Goal: Task Accomplishment & Management: Complete application form

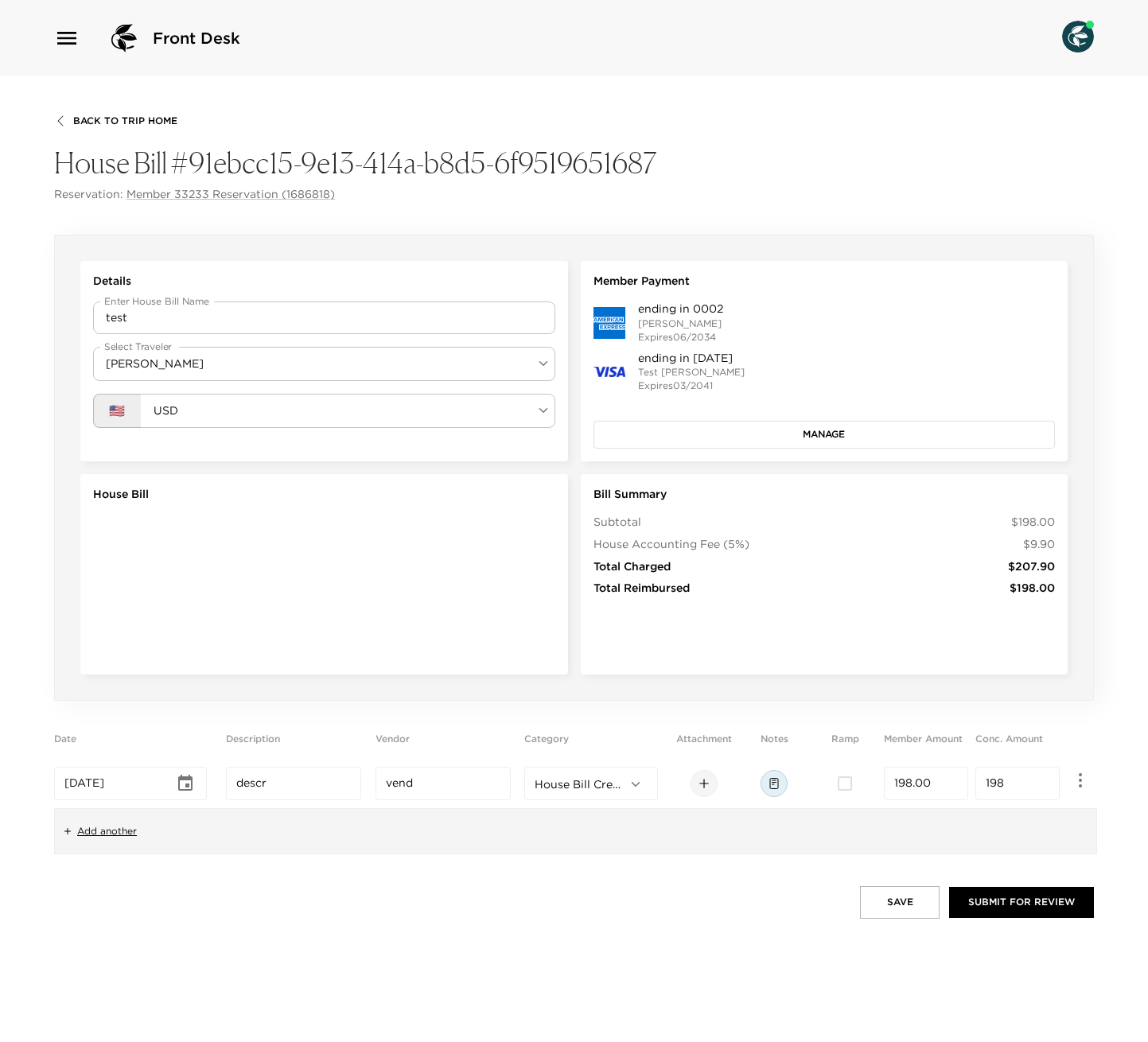
click at [707, 788] on icon at bounding box center [704, 783] width 13 height 13
click at [714, 921] on div "Back To Trip Home House Bill #91ebcc15-9e13-414a-b8d5-6f9519651687 Reservation:…" at bounding box center [574, 560] width 1148 height 966
click at [710, 787] on icon at bounding box center [704, 783] width 13 height 13
click at [839, 126] on div "Back To Trip Home House Bill #91ebcc15-9e13-414a-b8d5-6f9519651687 Reservation:…" at bounding box center [574, 158] width 1040 height 88
click at [1004, 902] on button "Submit for Review" at bounding box center [1022, 902] width 145 height 31
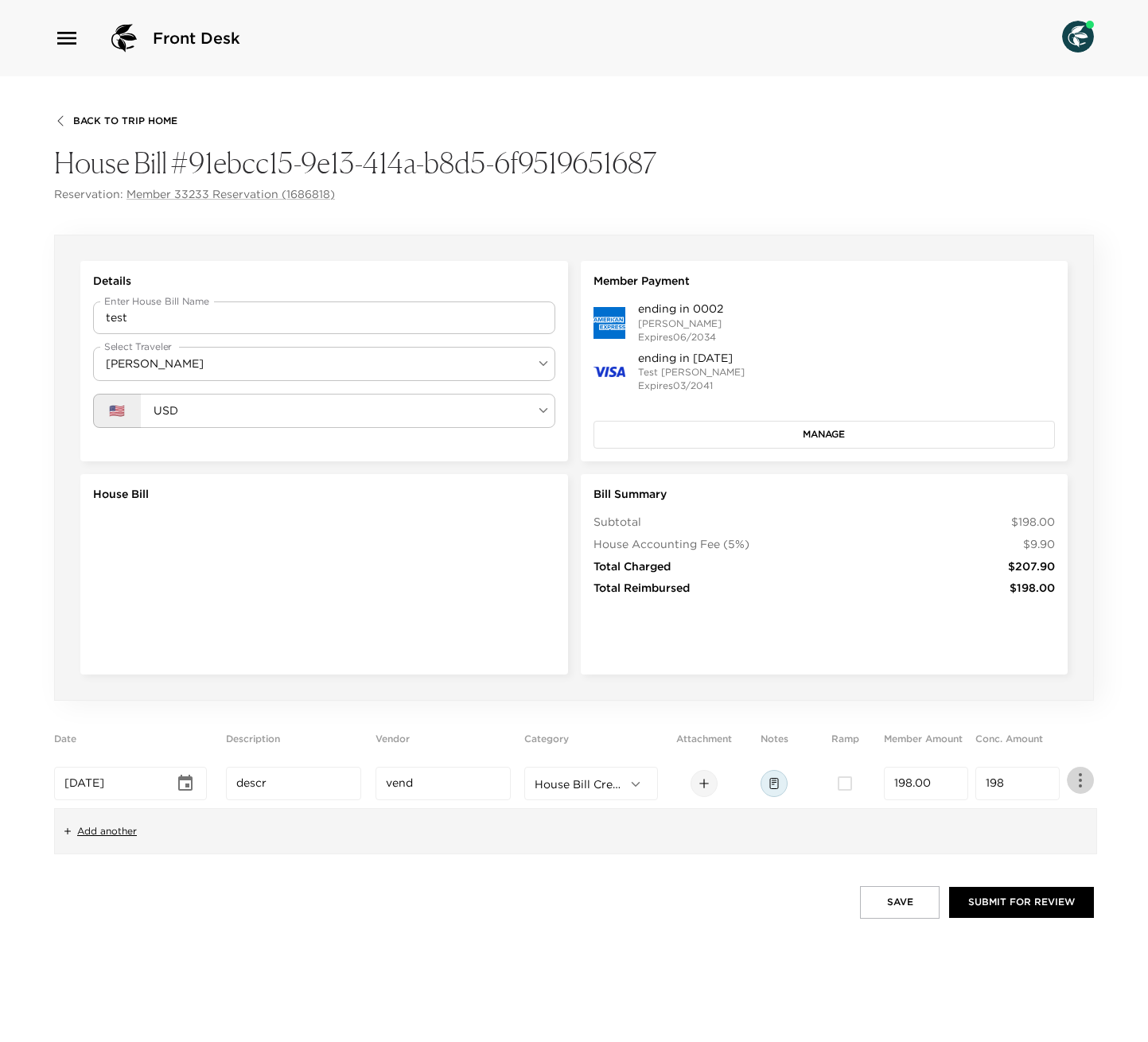
click at [1077, 782] on icon "button" at bounding box center [1081, 780] width 19 height 19
click at [854, 991] on div at bounding box center [574, 521] width 1148 height 1042
click at [1017, 903] on button "Submit for Review" at bounding box center [1022, 902] width 145 height 31
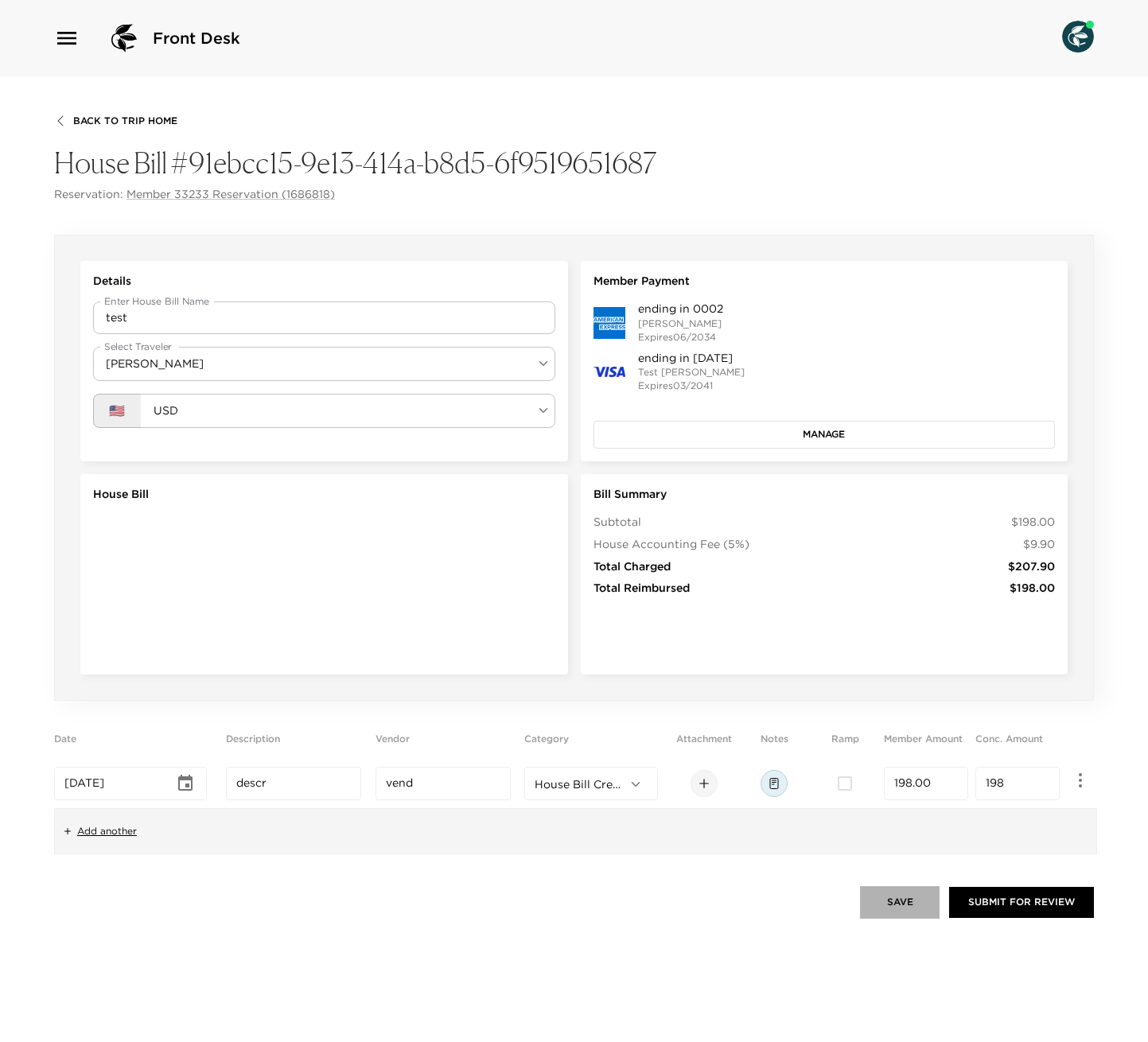
click at [881, 909] on button "Save" at bounding box center [899, 902] width 79 height 31
click at [711, 785] on icon at bounding box center [704, 783] width 13 height 13
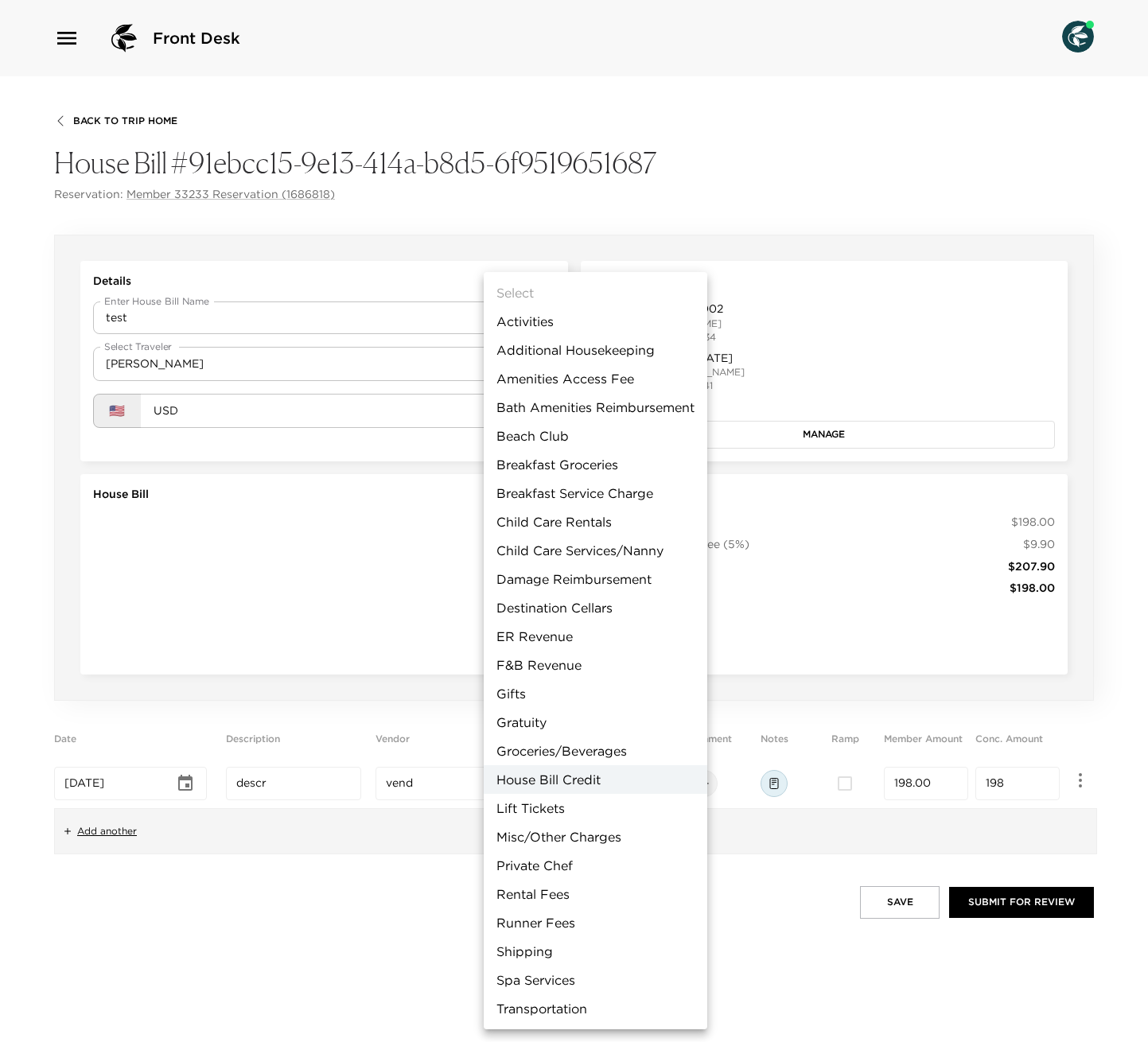
click at [637, 785] on body "Front Desk Back To Trip Home House Bill #91ebcc15-9e13-414a-b8d5-6f9519651687 R…" at bounding box center [574, 521] width 1148 height 1042
click at [637, 785] on li "House Bill Credit" at bounding box center [596, 780] width 223 height 29
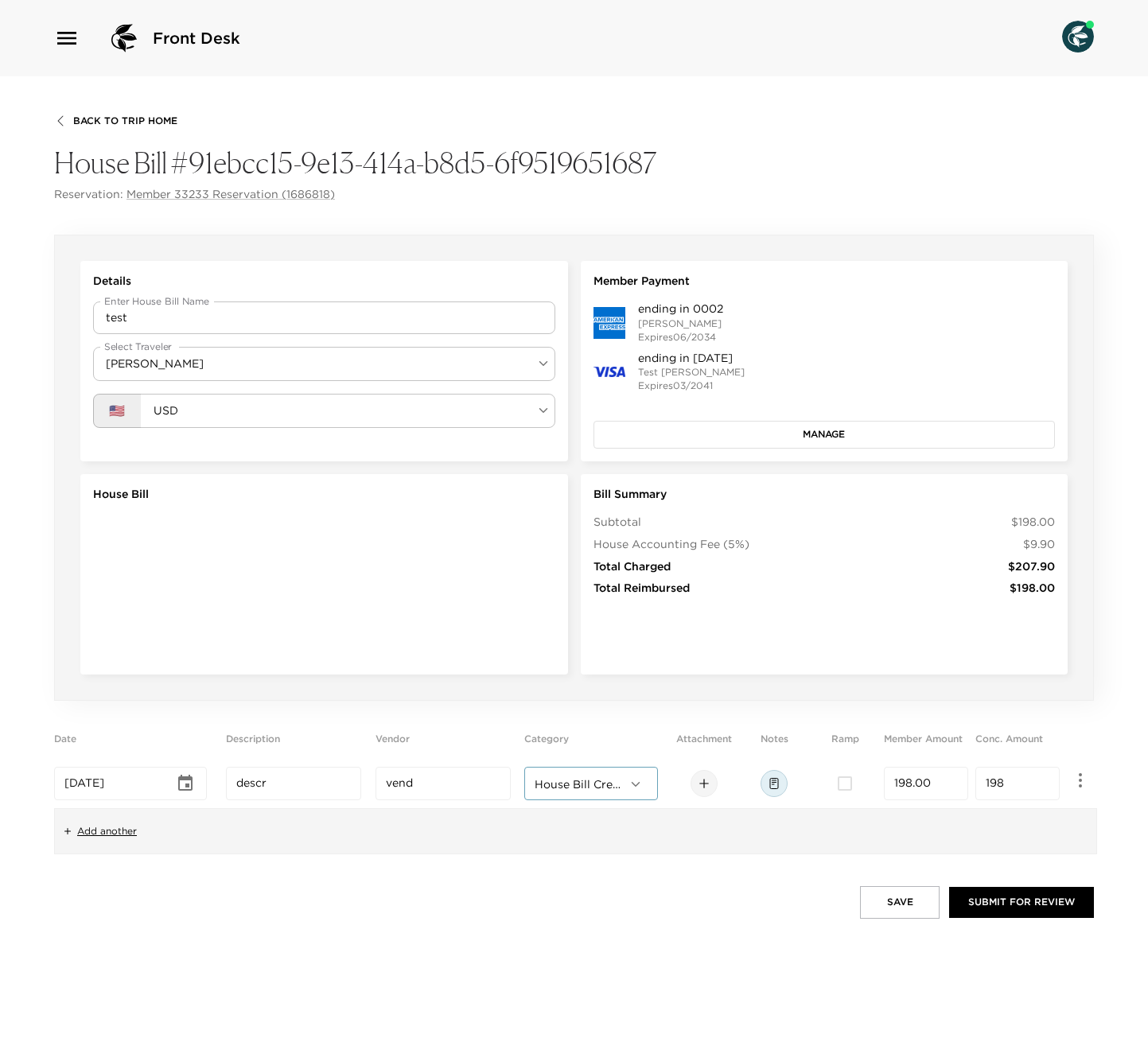
click at [807, 839] on div "Add another" at bounding box center [576, 832] width 1043 height 47
click at [996, 892] on button "Submit for Review" at bounding box center [1022, 902] width 145 height 31
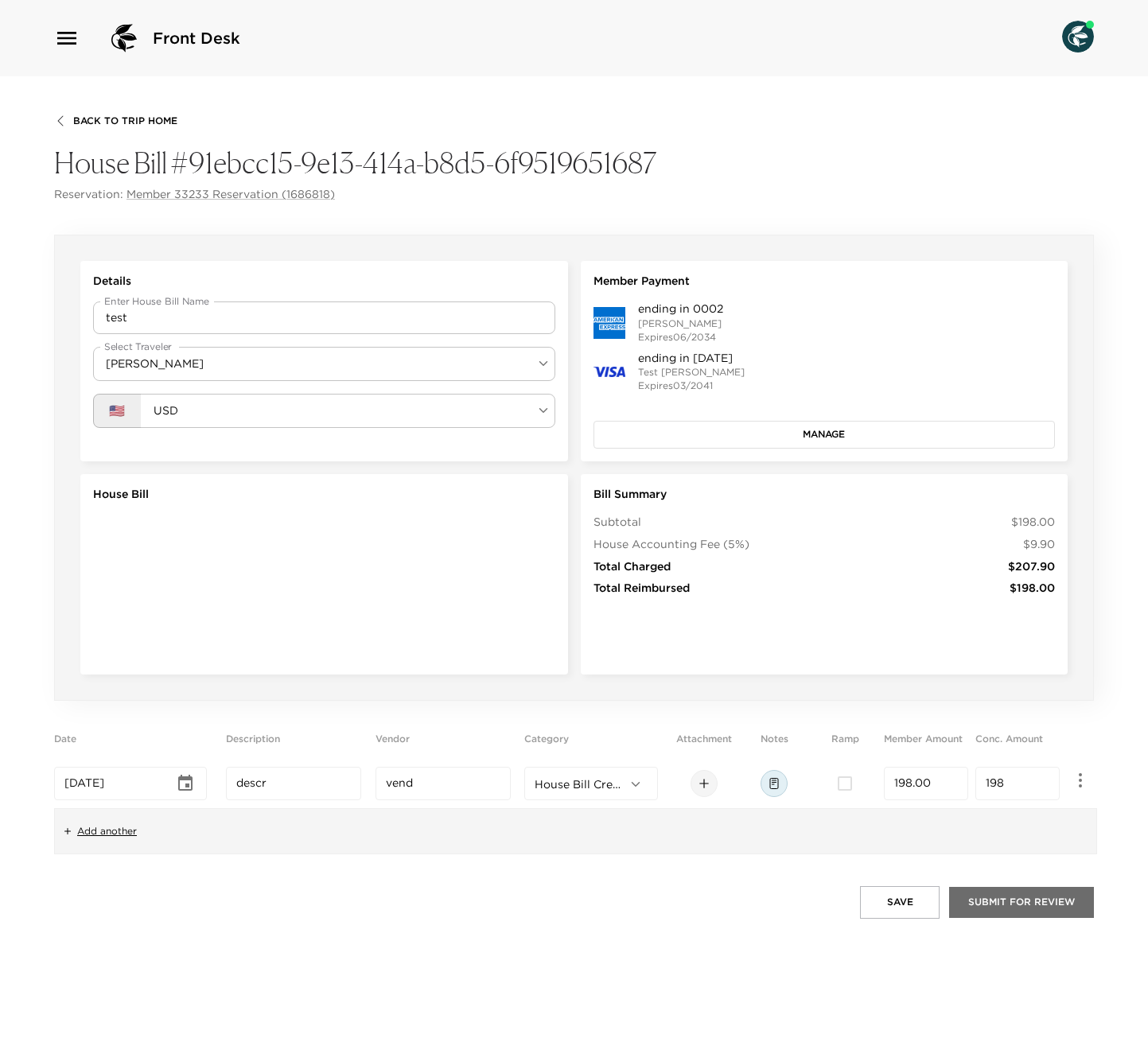
click at [996, 892] on button "Submit for Review" at bounding box center [1022, 902] width 145 height 31
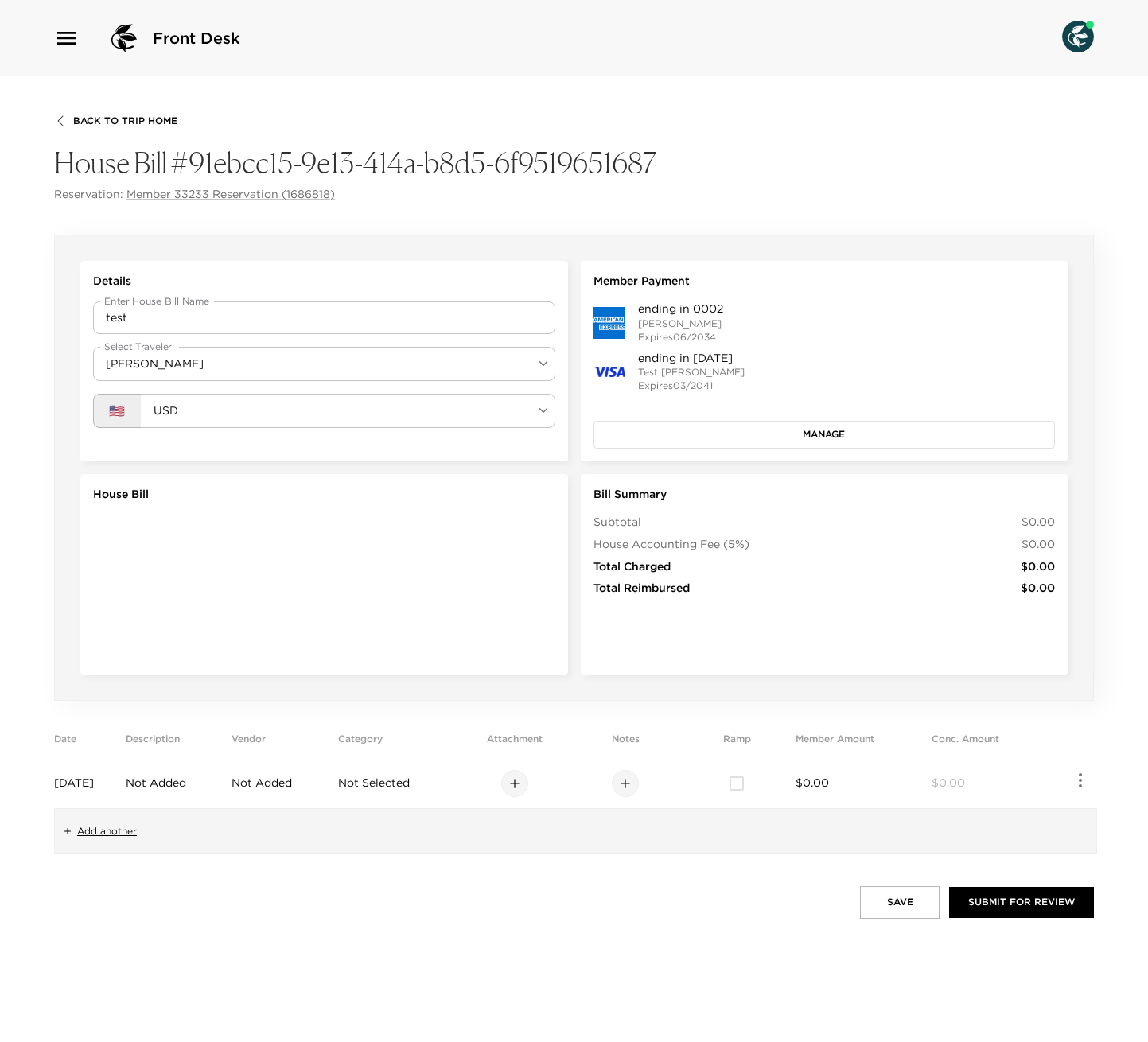
click at [782, 419] on div "ending in 0002 Alchera Ayyad Expires 06/2034 ending in 1111 Test Kimberly Expir…" at bounding box center [825, 375] width 462 height 146
click at [778, 437] on button "Manage" at bounding box center [825, 434] width 462 height 27
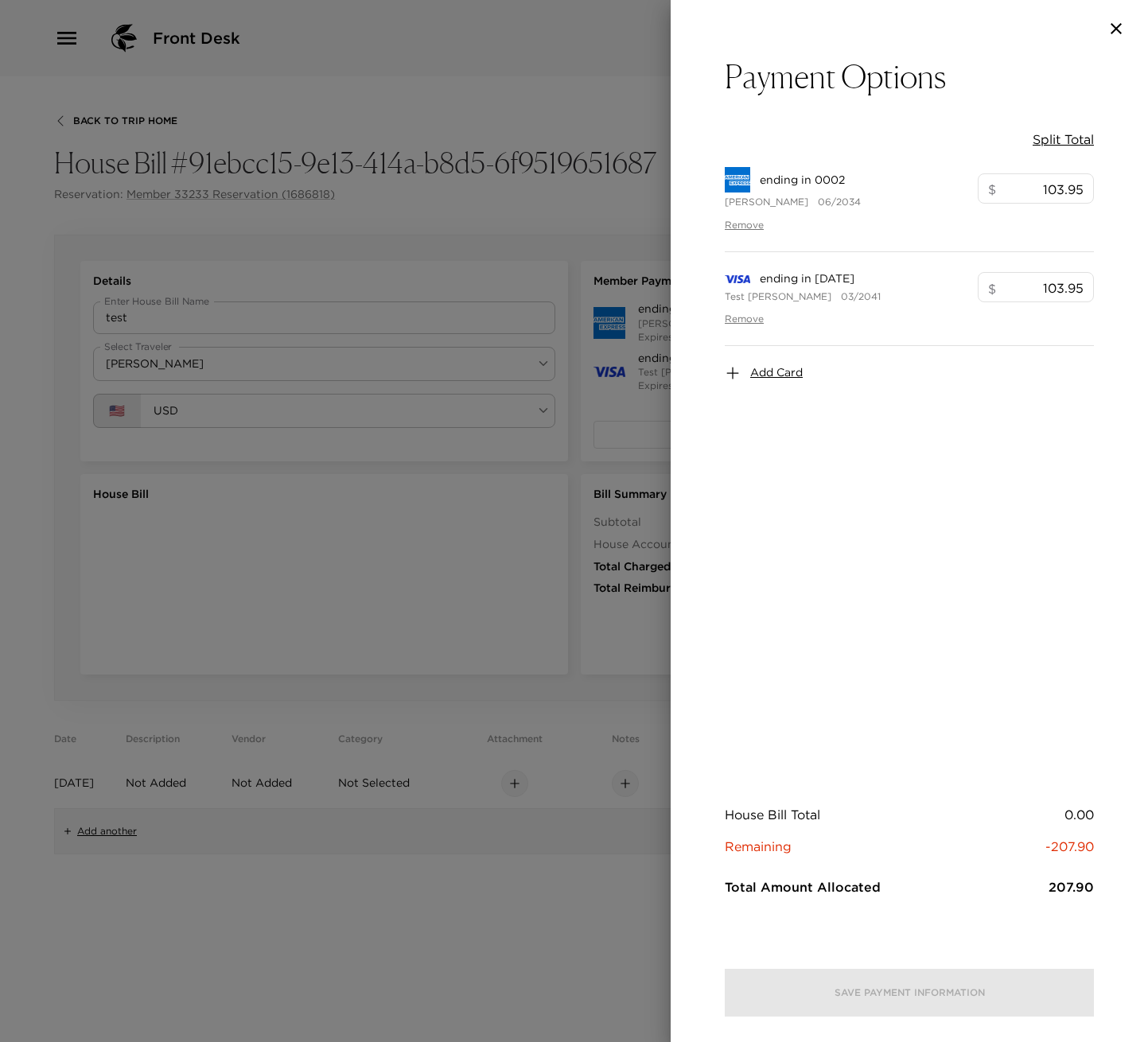
click at [1118, 17] on div at bounding box center [909, 29] width 477 height 58
click at [1116, 29] on icon "button" at bounding box center [1117, 28] width 11 height 11
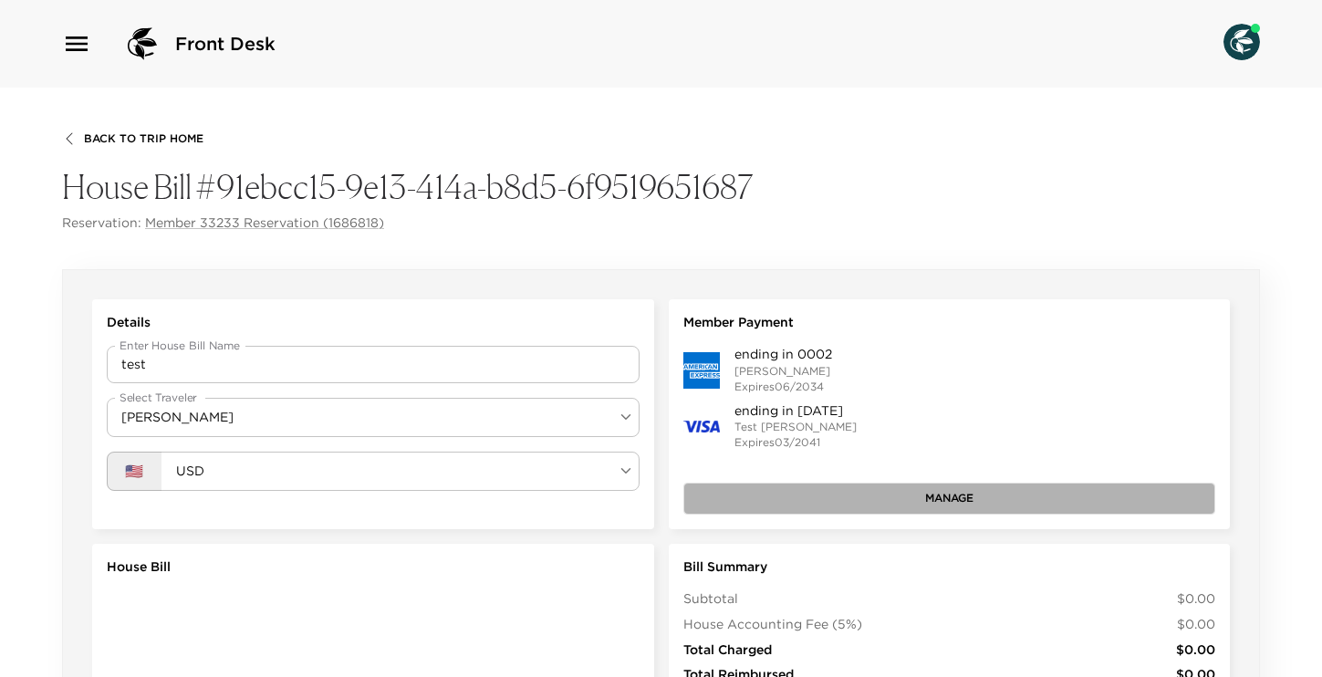
click at [890, 504] on button "Manage" at bounding box center [949, 498] width 533 height 31
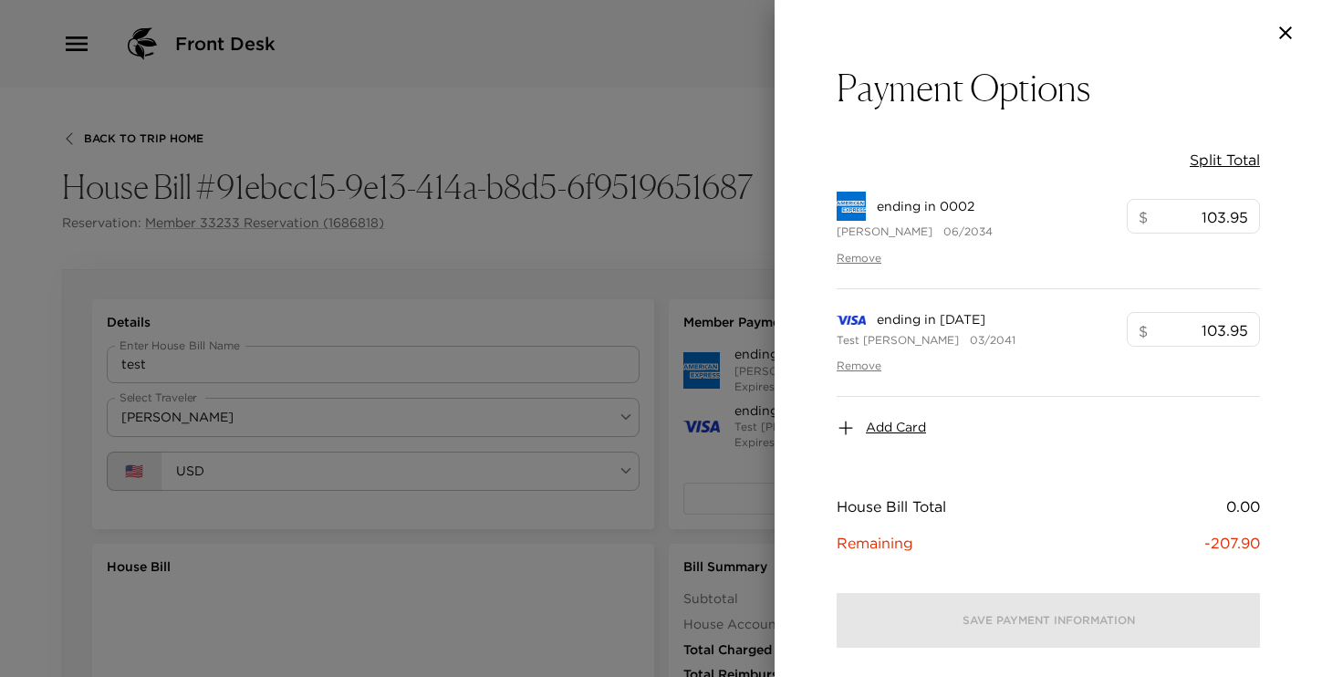
click at [715, 493] on div at bounding box center [661, 338] width 1322 height 677
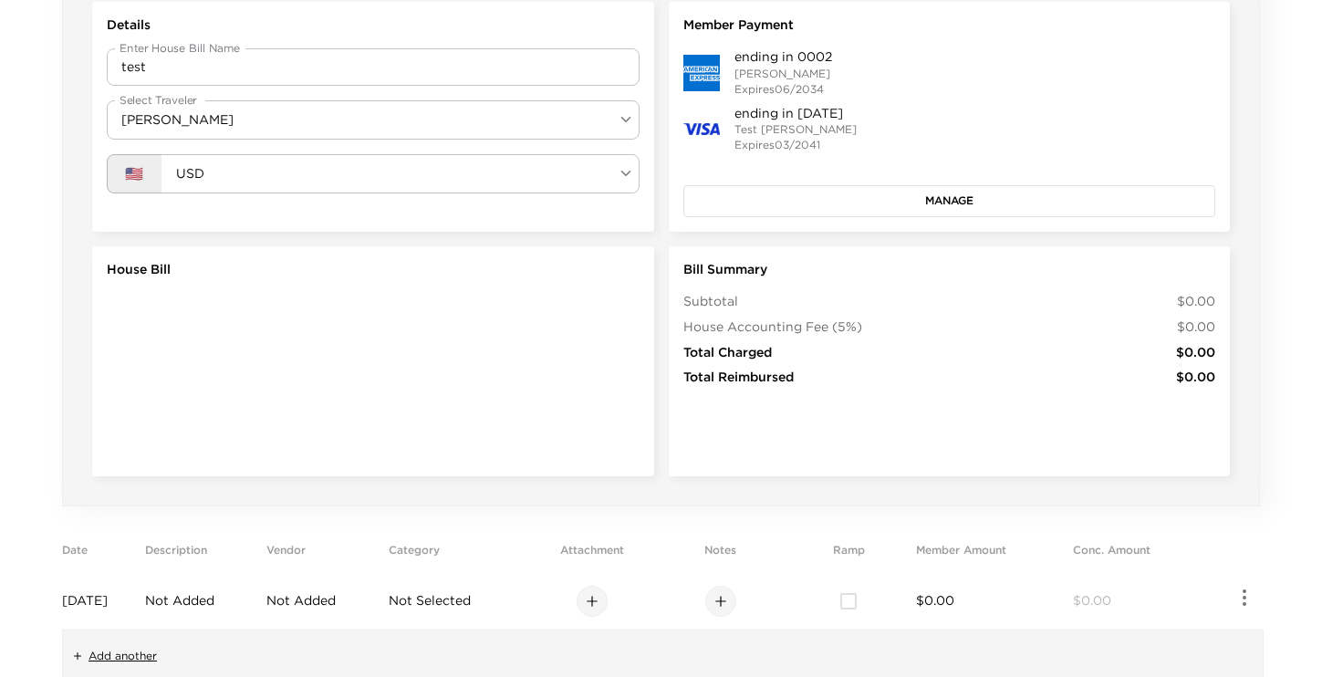
scroll to position [296, 0]
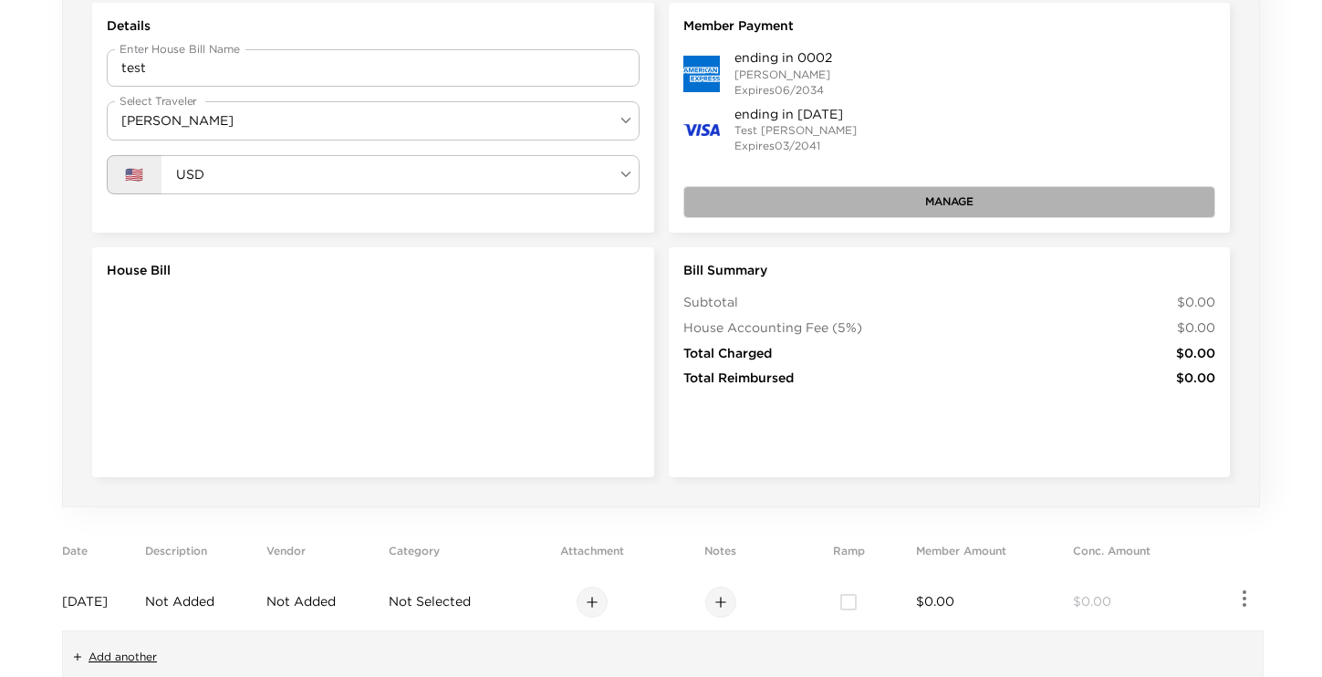
click at [975, 192] on button "Manage" at bounding box center [949, 201] width 533 height 31
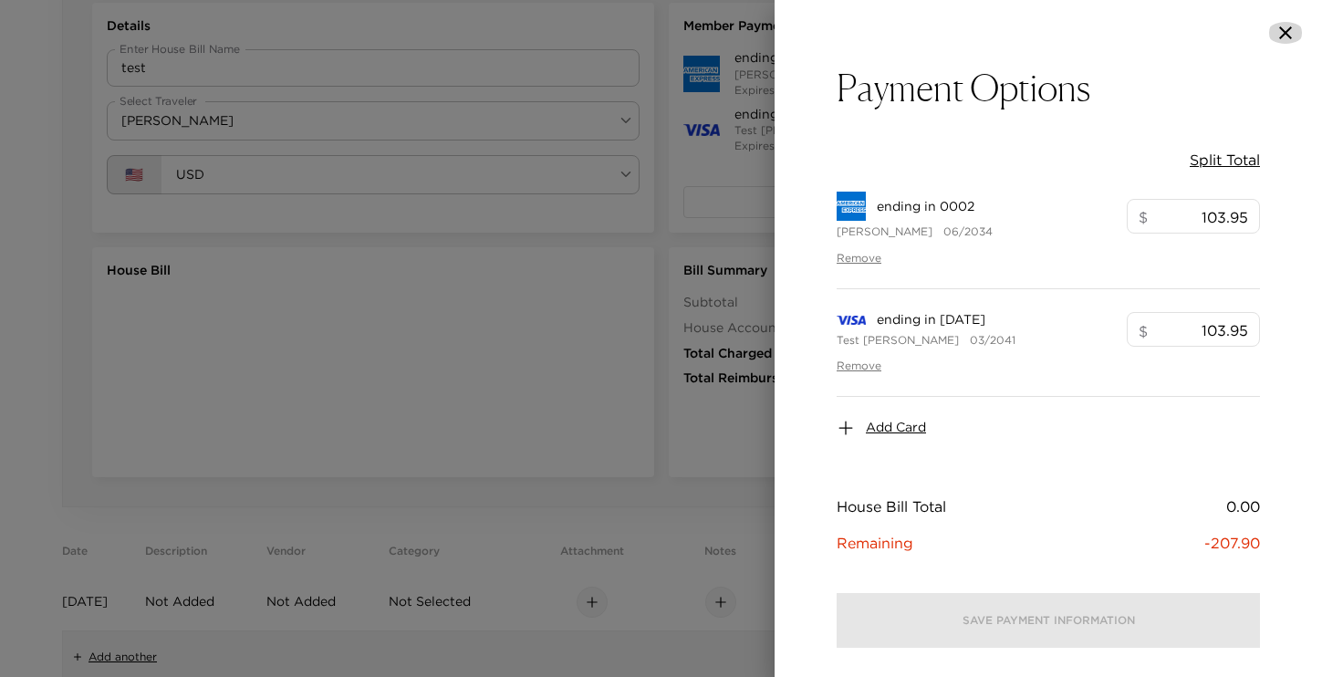
click at [1286, 36] on icon "button" at bounding box center [1285, 33] width 22 height 22
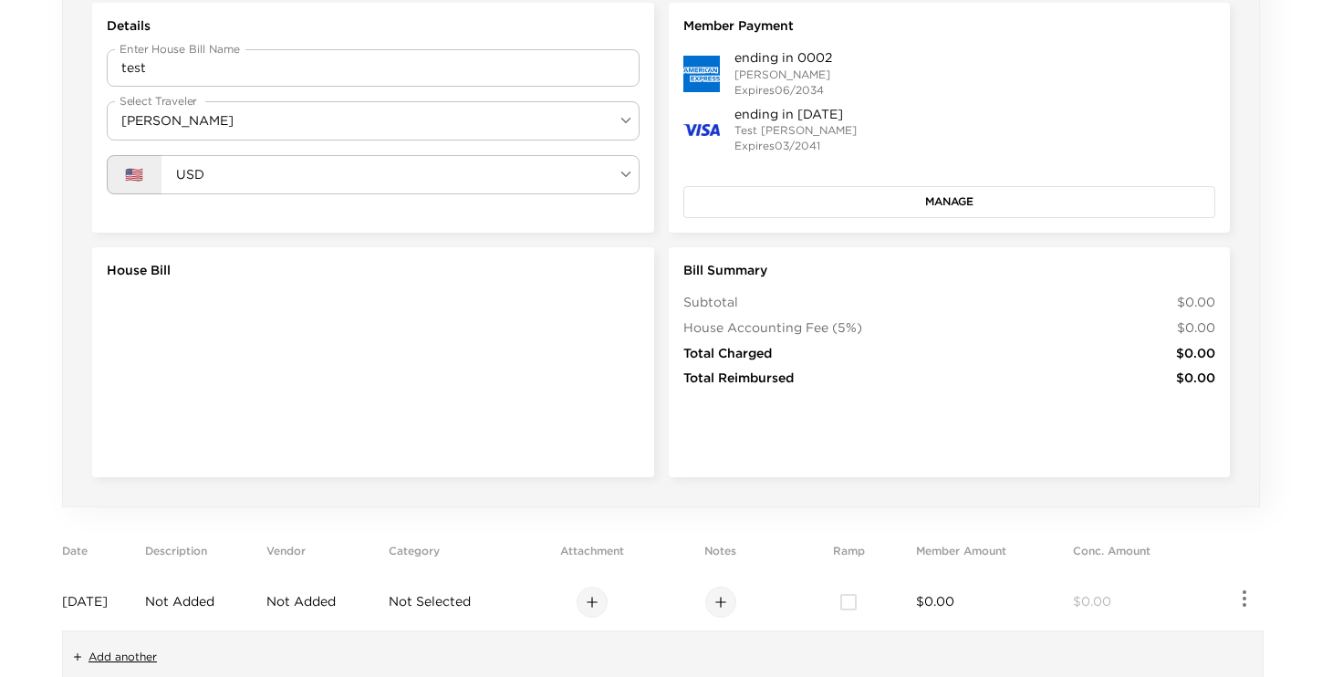
scroll to position [297, 0]
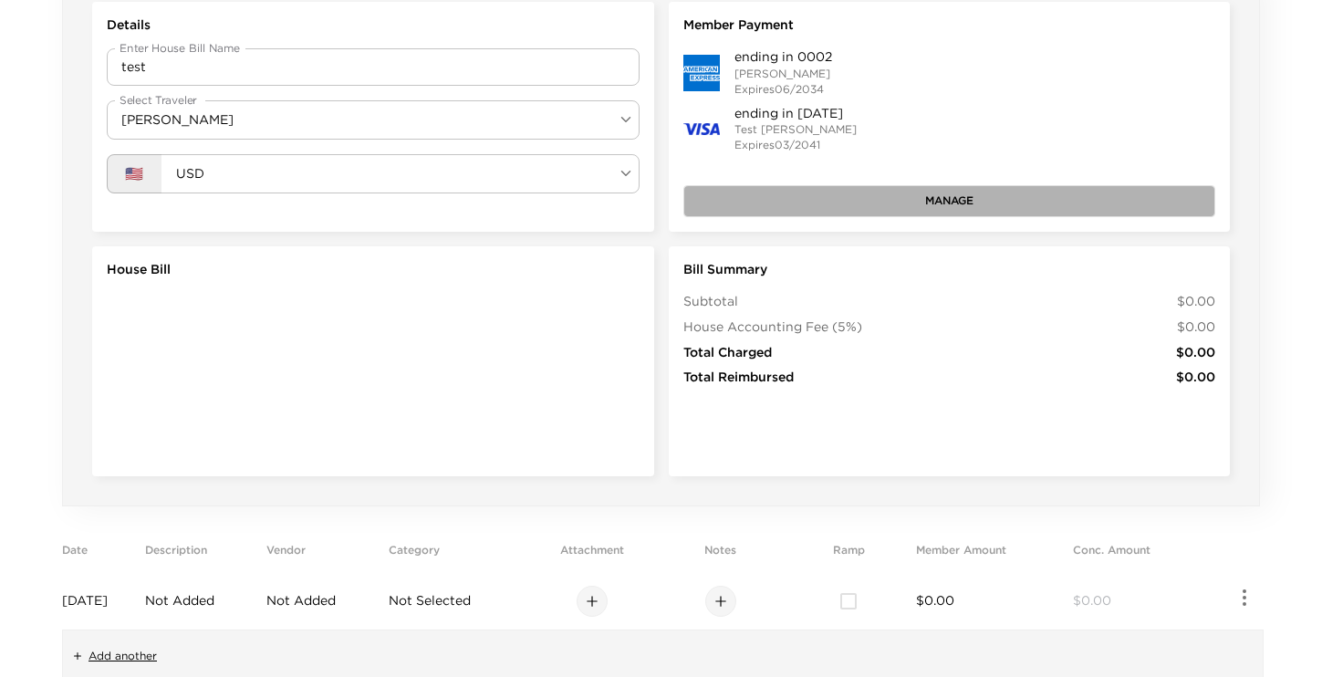
click at [895, 205] on button "Manage" at bounding box center [949, 200] width 533 height 31
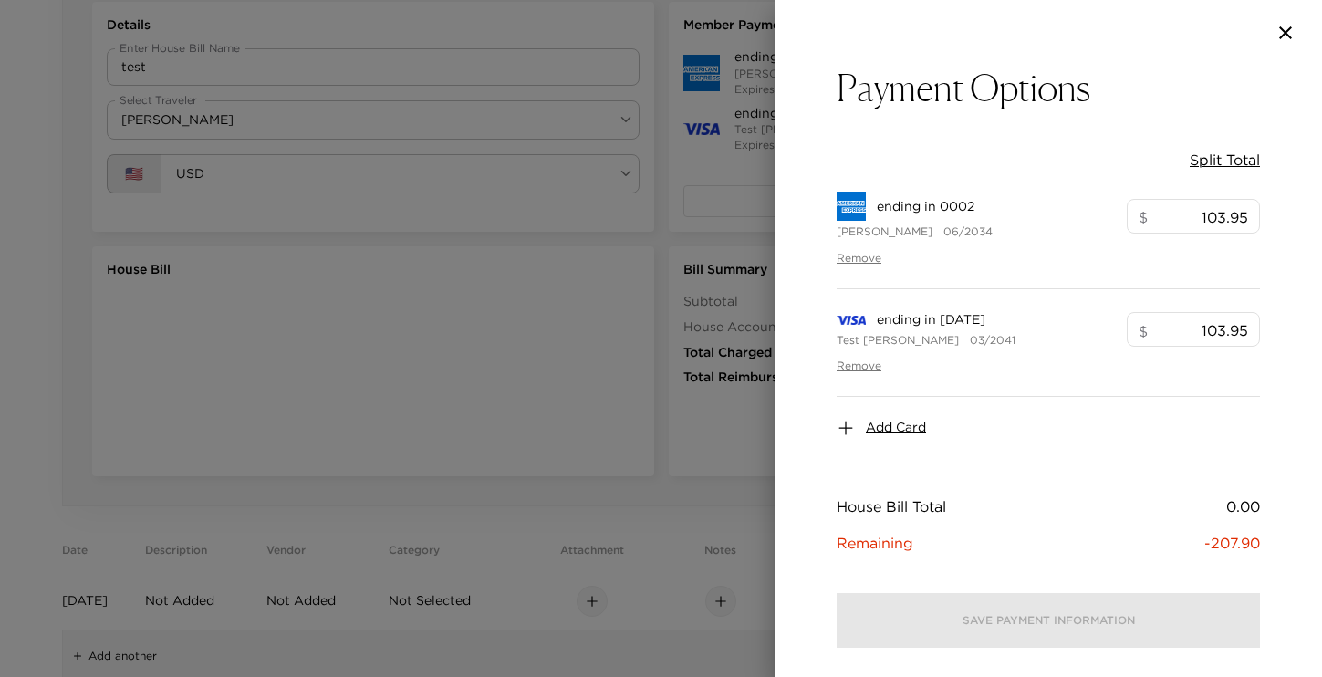
click at [1286, 38] on icon "button" at bounding box center [1285, 33] width 22 height 22
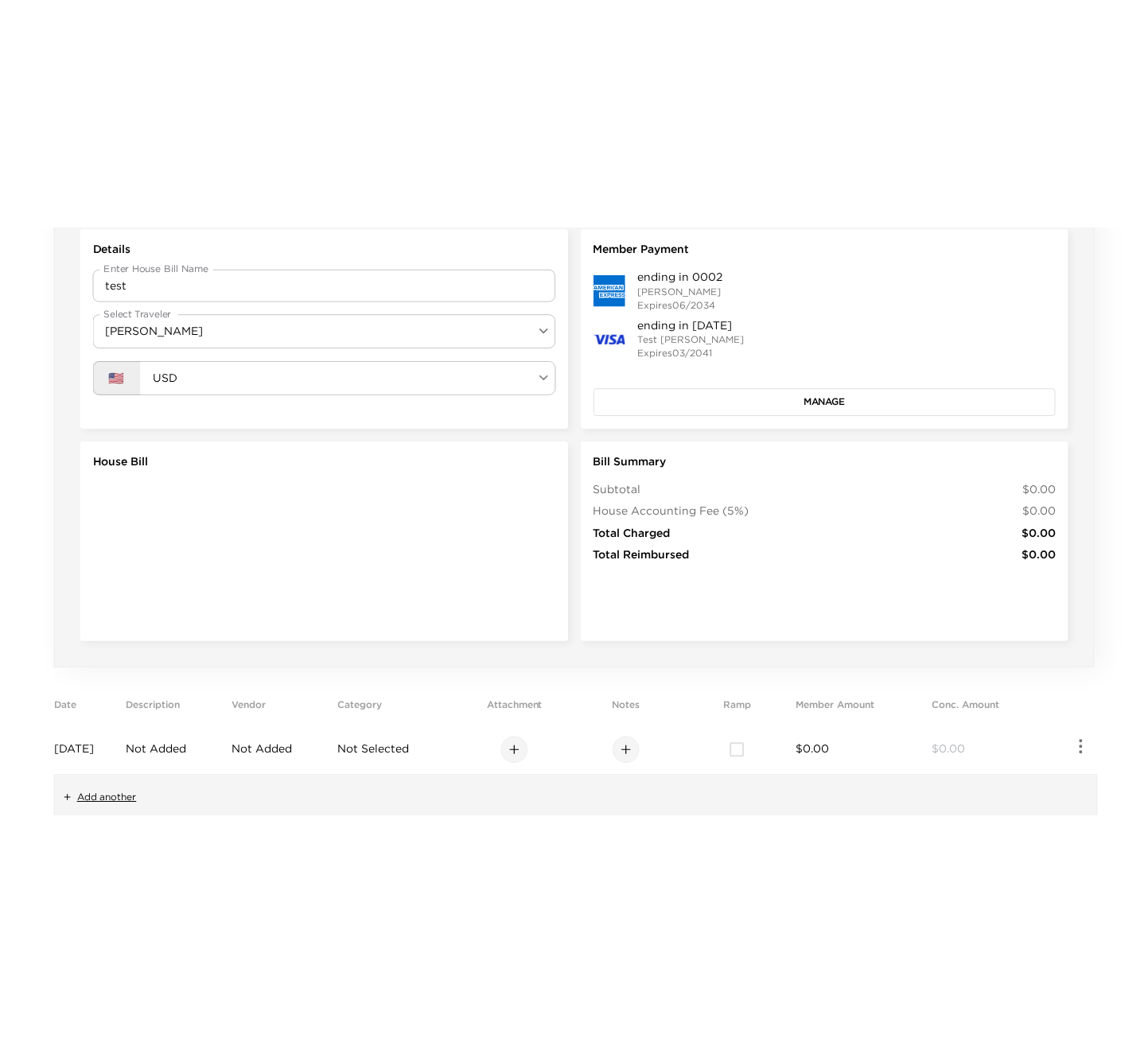
scroll to position [0, 0]
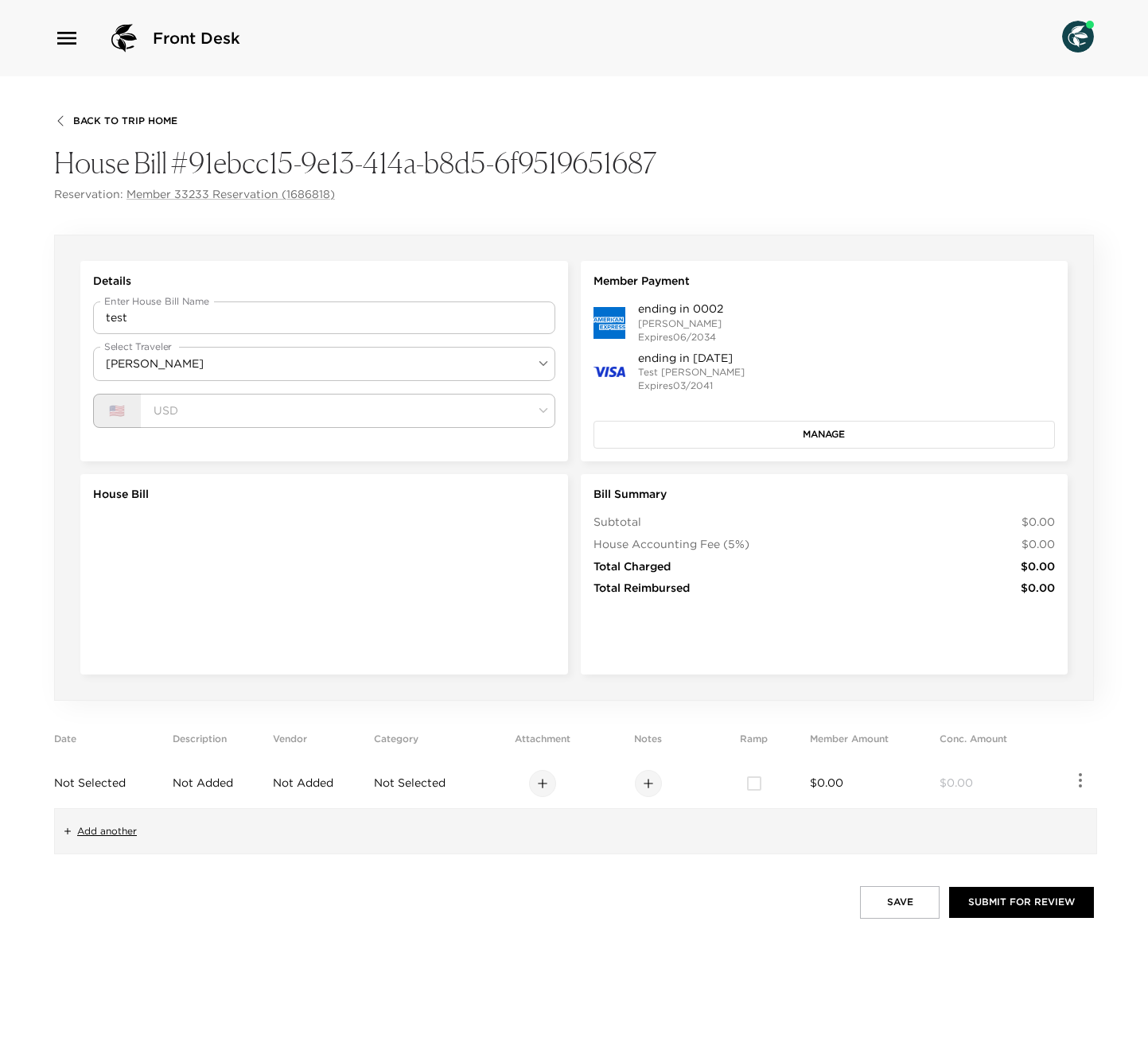
click at [840, 778] on td "$0.00" at bounding box center [871, 783] width 123 height 50
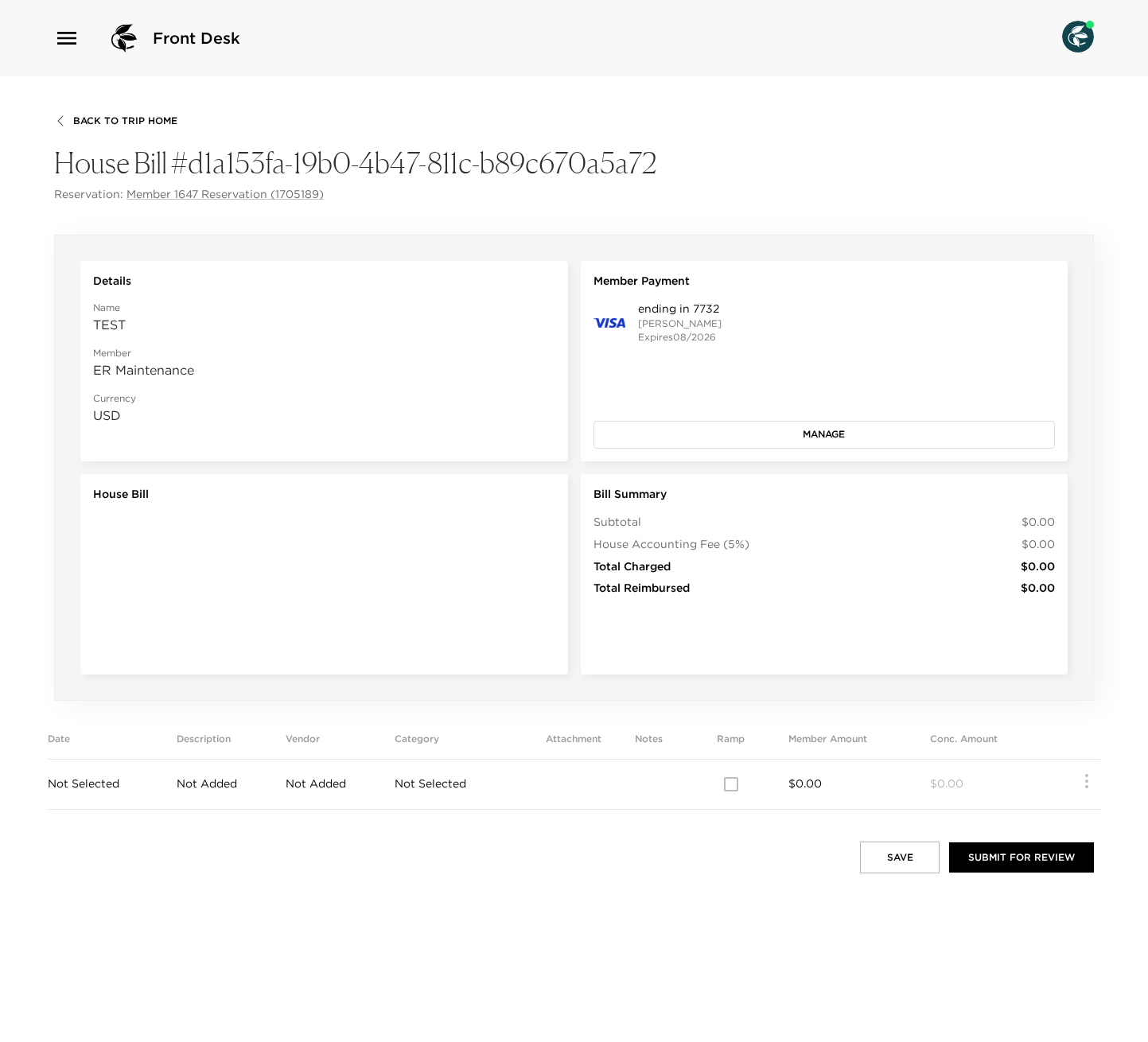
click at [803, 779] on span "$0.00" at bounding box center [805, 783] width 33 height 14
click at [967, 778] on td "$0.00" at bounding box center [991, 783] width 122 height 50
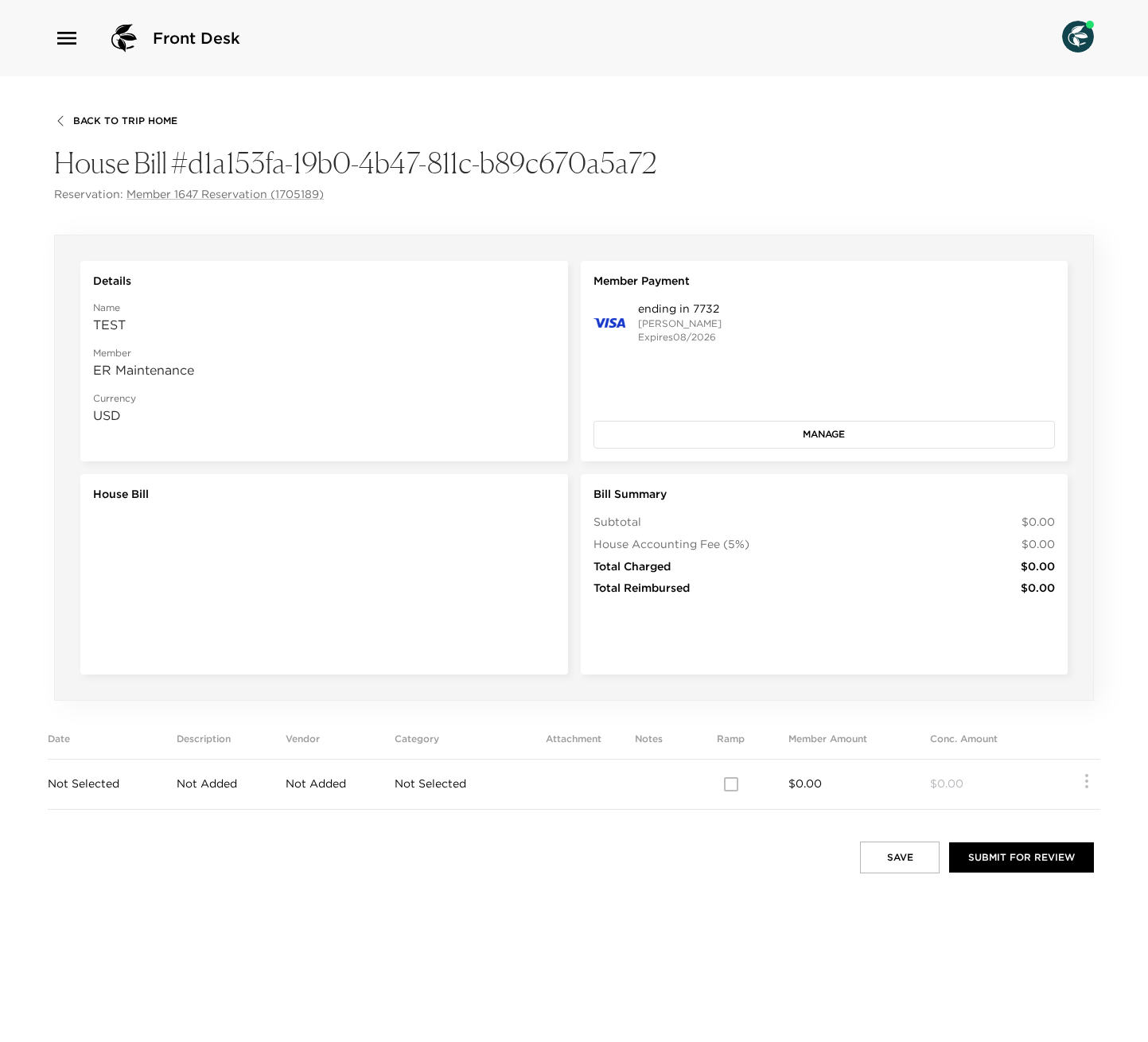
click at [502, 775] on td "Not Selected" at bounding box center [459, 783] width 129 height 50
click at [128, 774] on td "Not Selected" at bounding box center [113, 783] width 129 height 50
click at [100, 774] on td "Not Selected" at bounding box center [113, 783] width 129 height 50
click at [93, 766] on td "Not Selected" at bounding box center [113, 783] width 129 height 50
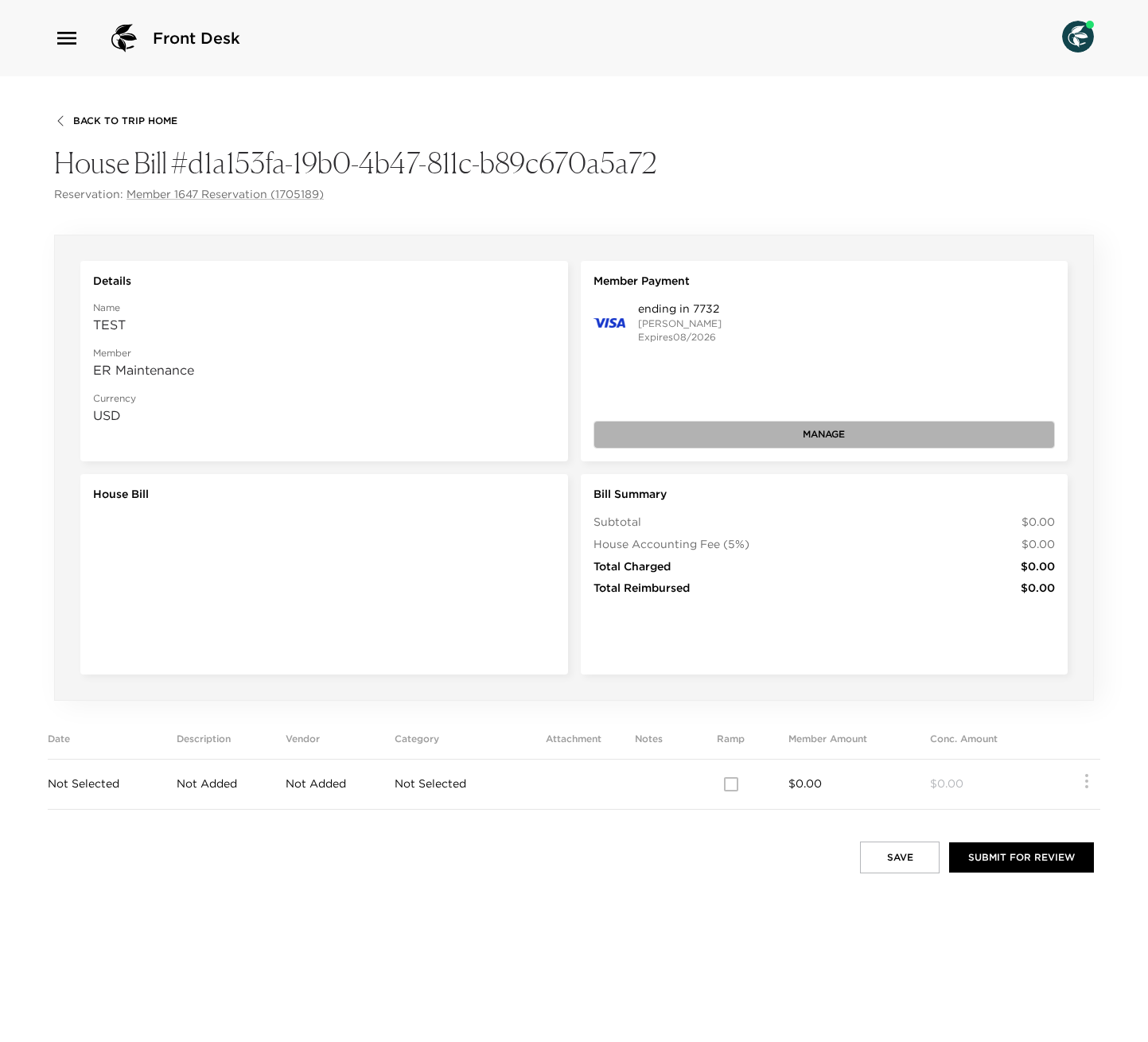
click at [808, 444] on button "Manage" at bounding box center [825, 434] width 462 height 27
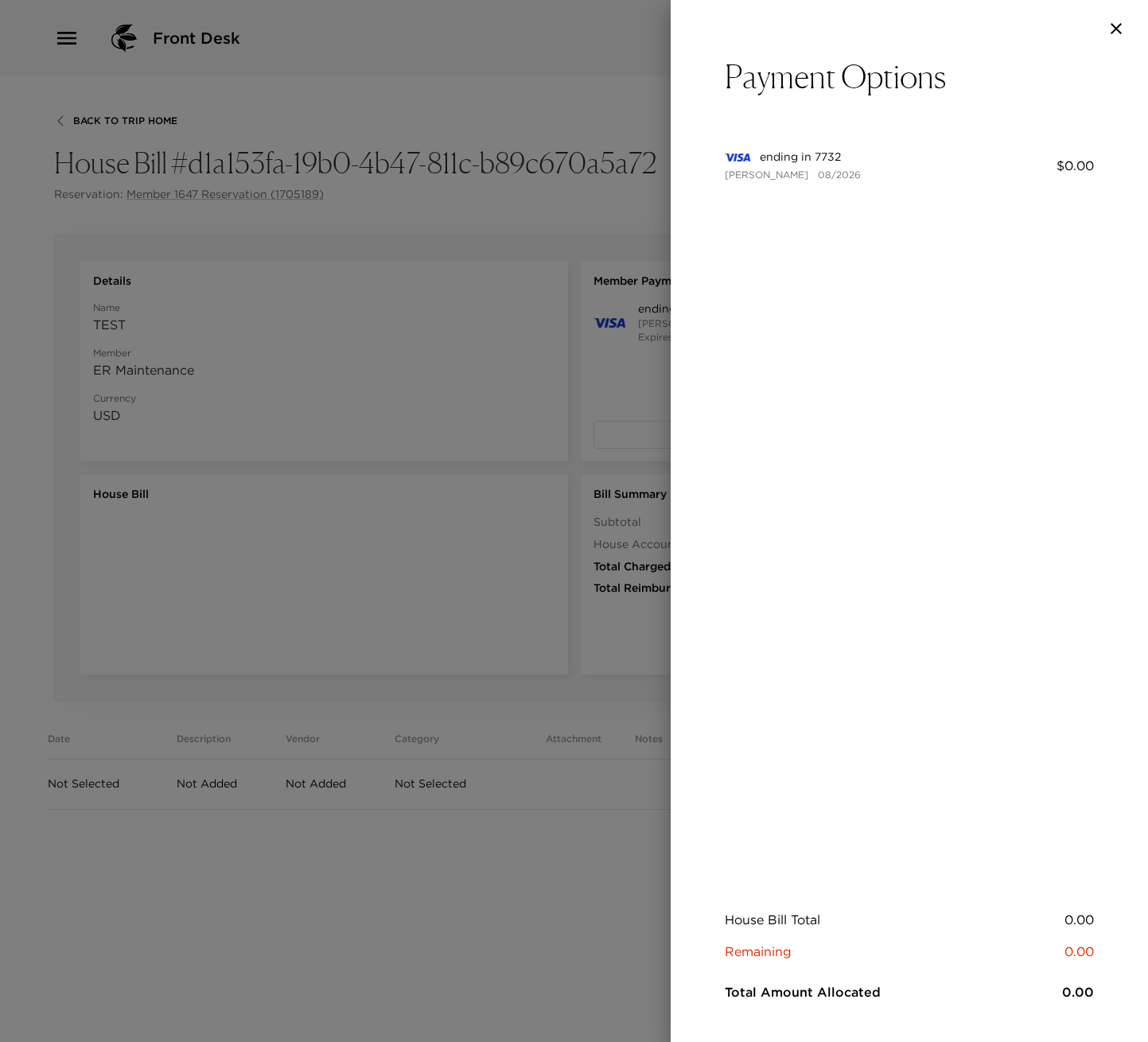
click at [1118, 36] on icon "button" at bounding box center [1117, 29] width 19 height 19
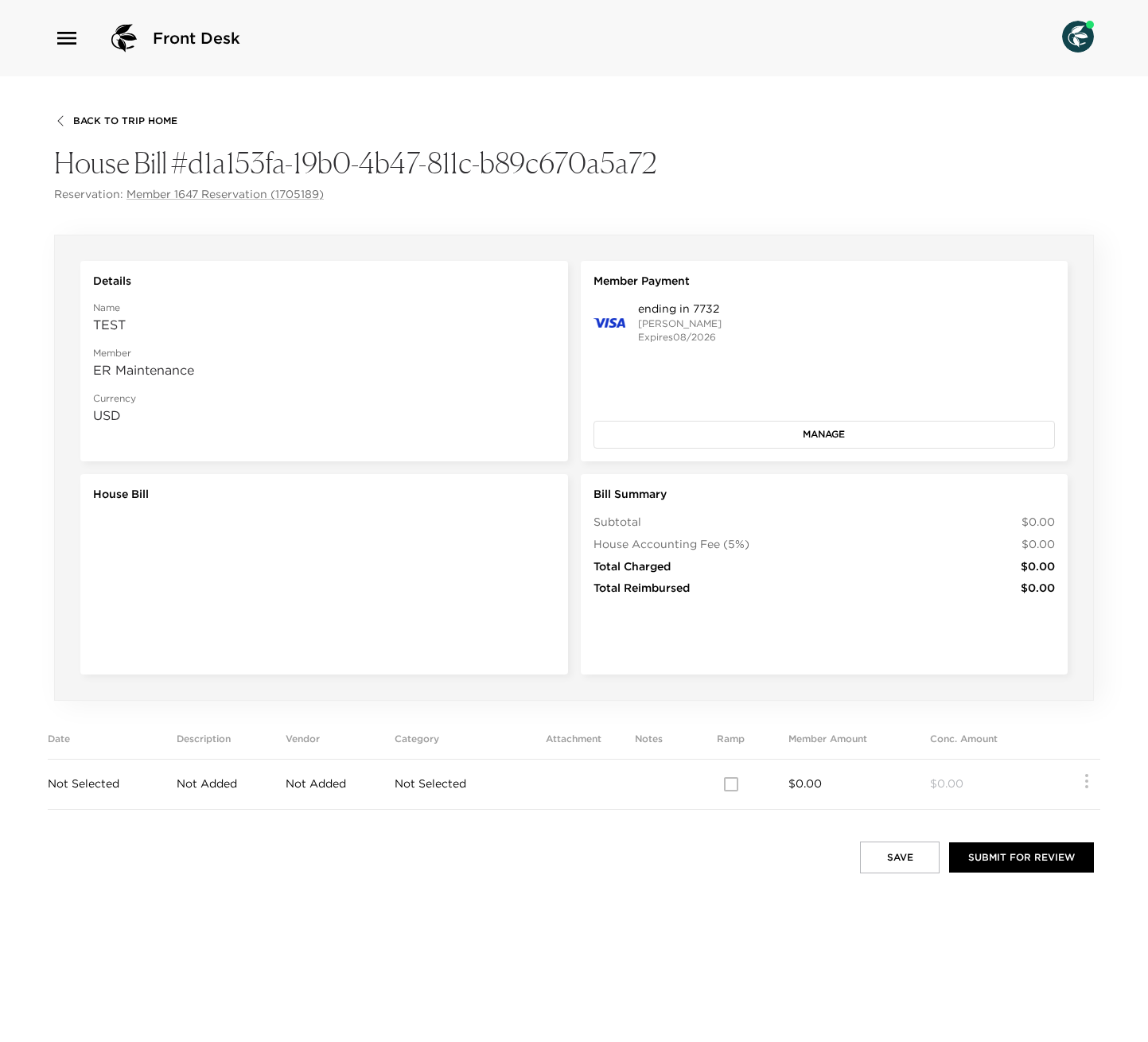
click at [313, 774] on td "Not Added" at bounding box center [340, 783] width 109 height 50
click at [313, 785] on span "Not Added" at bounding box center [316, 783] width 60 height 14
click at [521, 785] on td "Not Selected" at bounding box center [459, 783] width 129 height 50
click at [733, 794] on div at bounding box center [731, 784] width 114 height 33
click at [849, 794] on td "$0.00" at bounding box center [859, 783] width 141 height 50
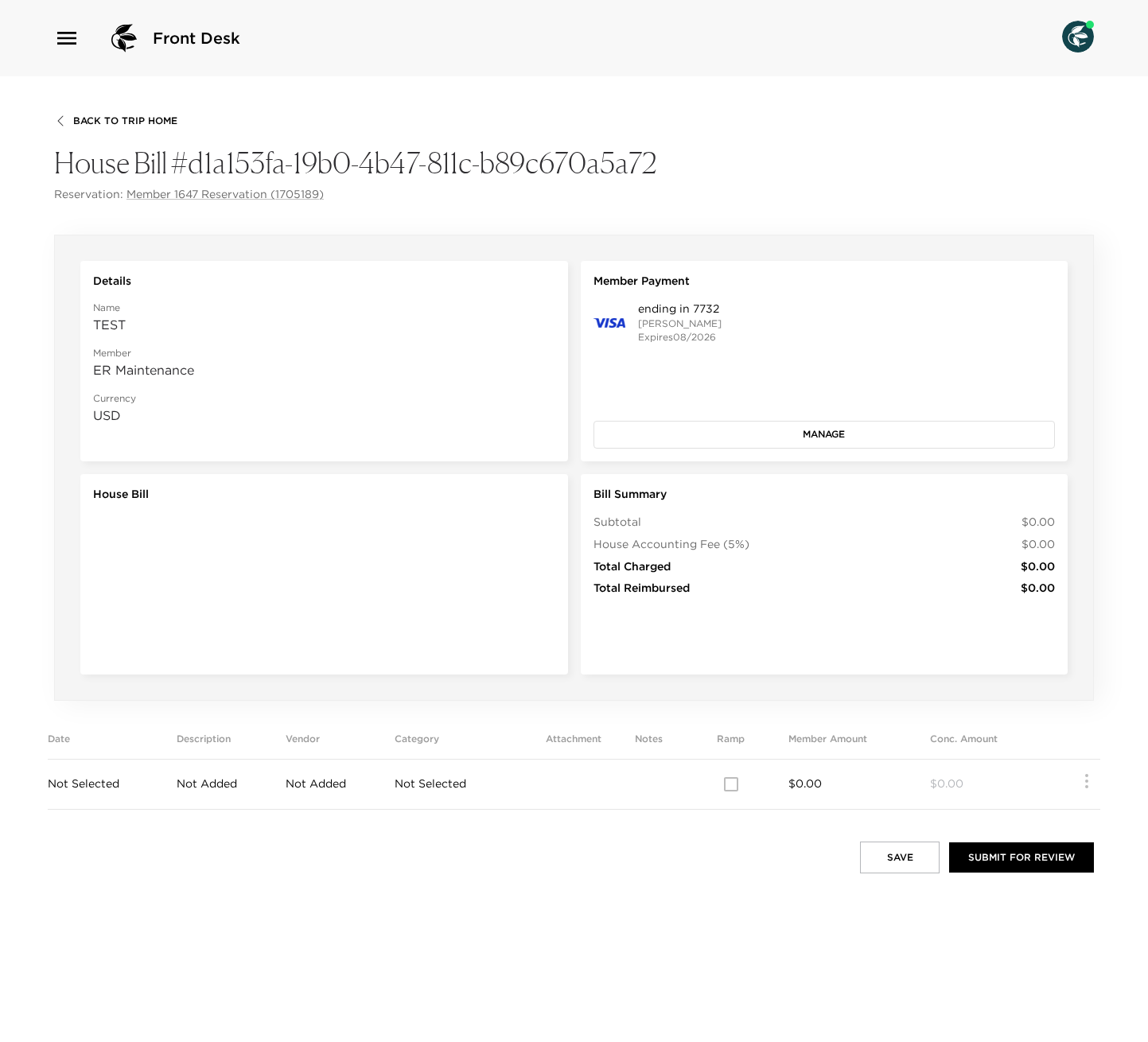
click at [993, 793] on td "$0.00" at bounding box center [991, 783] width 122 height 50
click at [98, 775] on td "Not Selected" at bounding box center [113, 783] width 129 height 50
click at [222, 558] on div "House Bill" at bounding box center [324, 575] width 488 height 201
click at [793, 431] on button "Manage" at bounding box center [825, 434] width 462 height 27
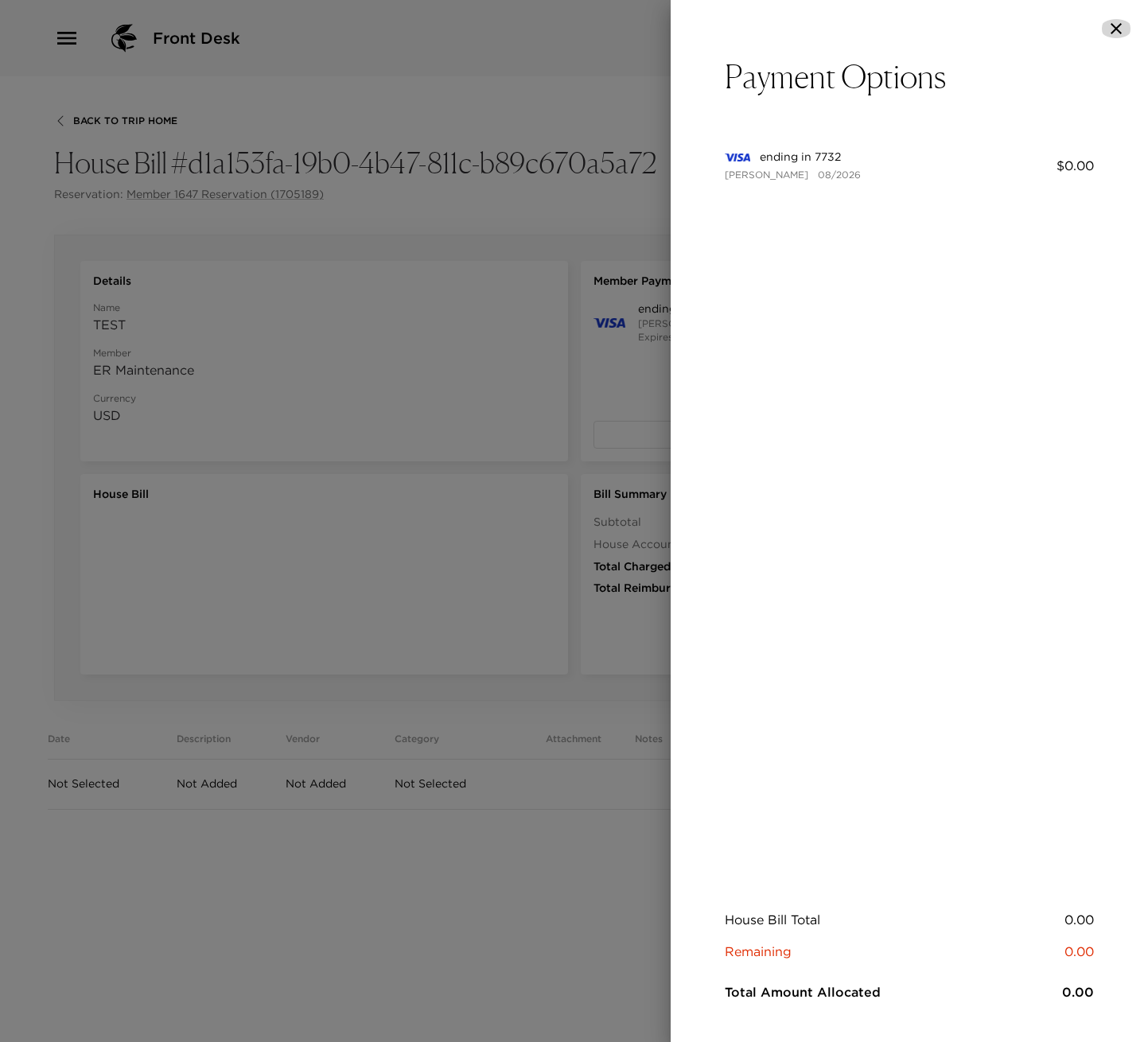
click at [1119, 25] on icon "button" at bounding box center [1117, 28] width 11 height 11
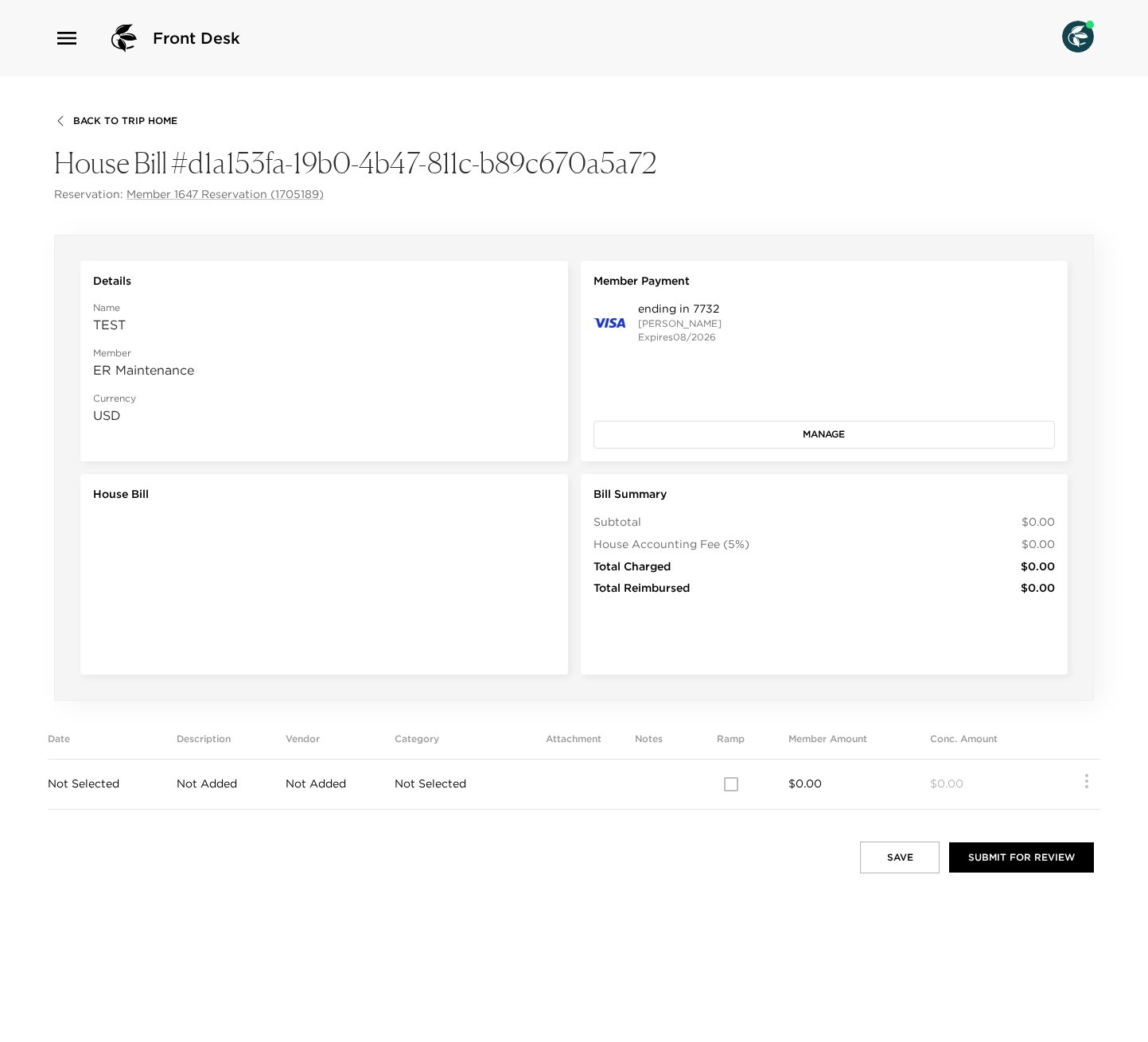
click at [552, 610] on div "House Bill" at bounding box center [324, 575] width 488 height 201
